Goal: Communication & Community: Answer question/provide support

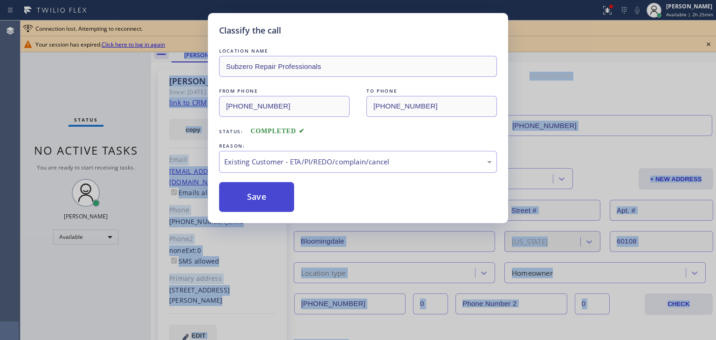
click at [283, 199] on button "Save" at bounding box center [256, 197] width 75 height 30
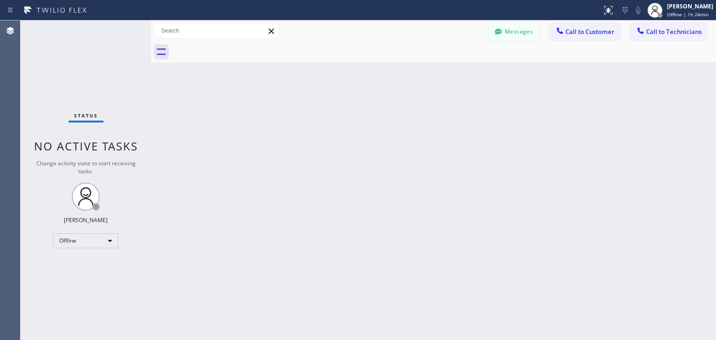
click at [512, 37] on button "Messages" at bounding box center [513, 32] width 51 height 18
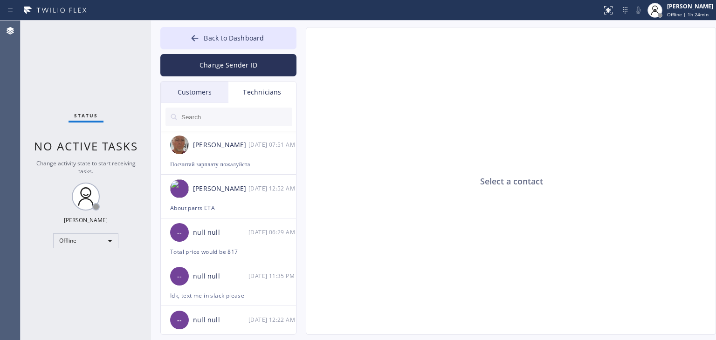
click at [191, 111] on input "text" at bounding box center [236, 117] width 112 height 19
click at [201, 103] on div at bounding box center [229, 117] width 136 height 28
click at [205, 100] on div "Customers" at bounding box center [195, 92] width 68 height 21
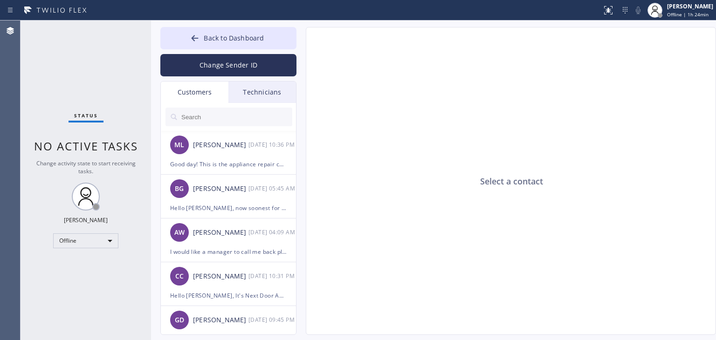
click at [240, 123] on input "text" at bounding box center [236, 117] width 112 height 19
click at [233, 232] on div "[PERSON_NAME]" at bounding box center [220, 232] width 55 height 11
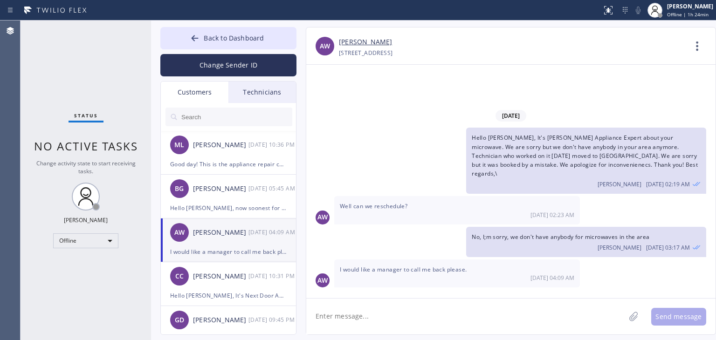
click at [208, 109] on input "text" at bounding box center [236, 117] width 112 height 19
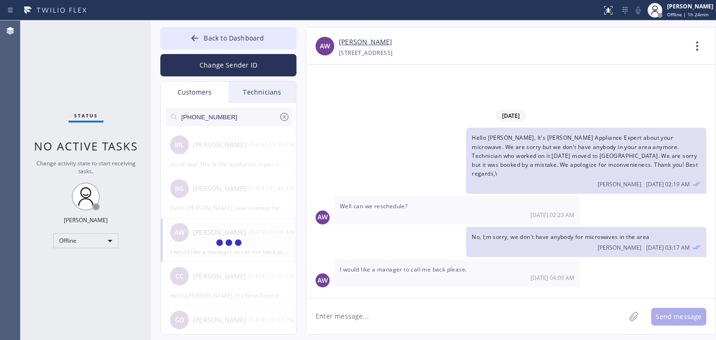
click at [237, 116] on input "(714) 749-5546" at bounding box center [229, 117] width 98 height 19
click at [237, 116] on input "(714) 749-554" at bounding box center [229, 117] width 98 height 19
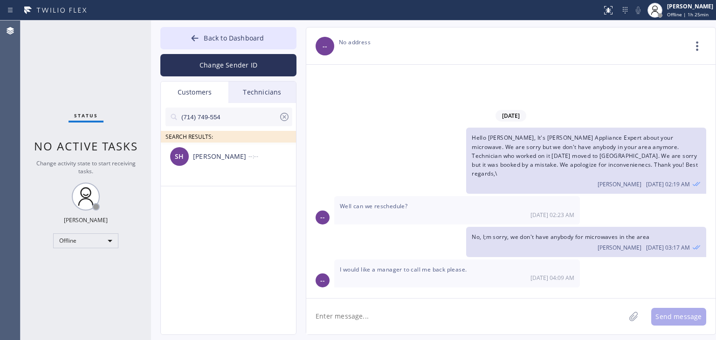
type input "(714) 749-554"
click at [240, 161] on div "Scott Holland" at bounding box center [220, 156] width 55 height 11
